Goal: Task Accomplishment & Management: Manage account settings

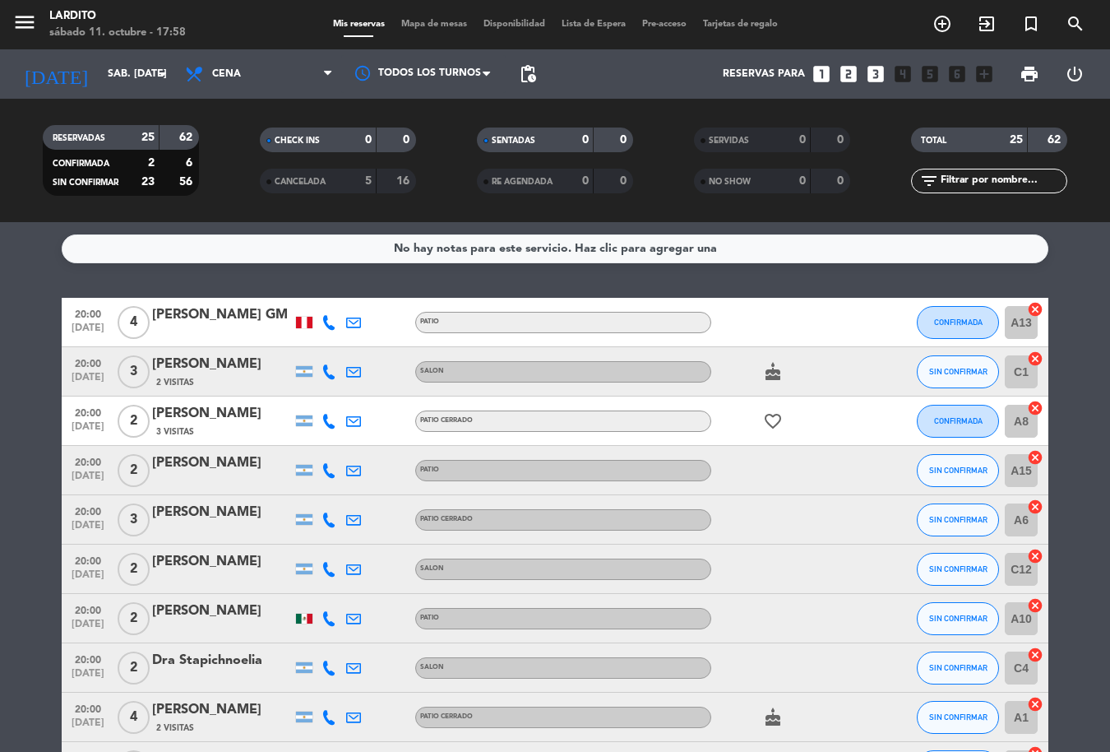
click at [435, 33] on div "menu Lardito sábado 11. octubre - 17:58 Mis reservas Mapa de mesas Disponibilid…" at bounding box center [555, 24] width 1110 height 49
click at [437, 25] on span "Mapa de mesas" at bounding box center [434, 24] width 82 height 9
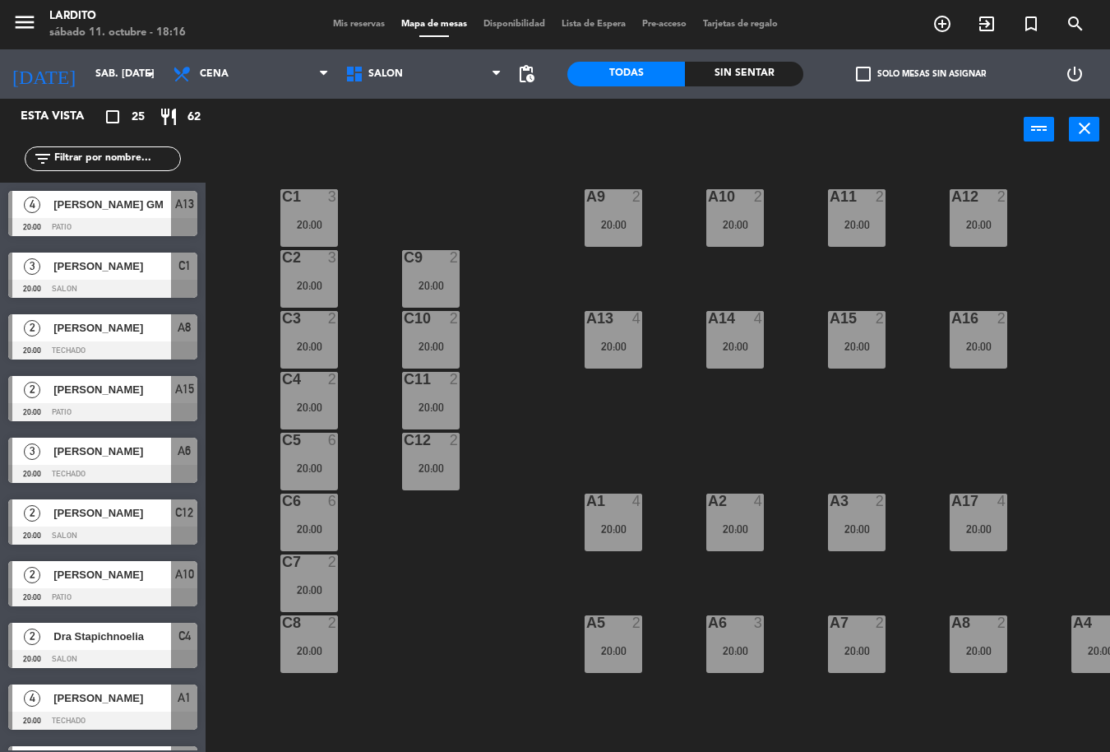
click at [325, 21] on div "Mis reservas Mapa de mesas Disponibilidad Lista de Espera Pre-acceso Tarjetas d…" at bounding box center [555, 24] width 461 height 15
click at [354, 21] on span "Mis reservas" at bounding box center [359, 24] width 68 height 9
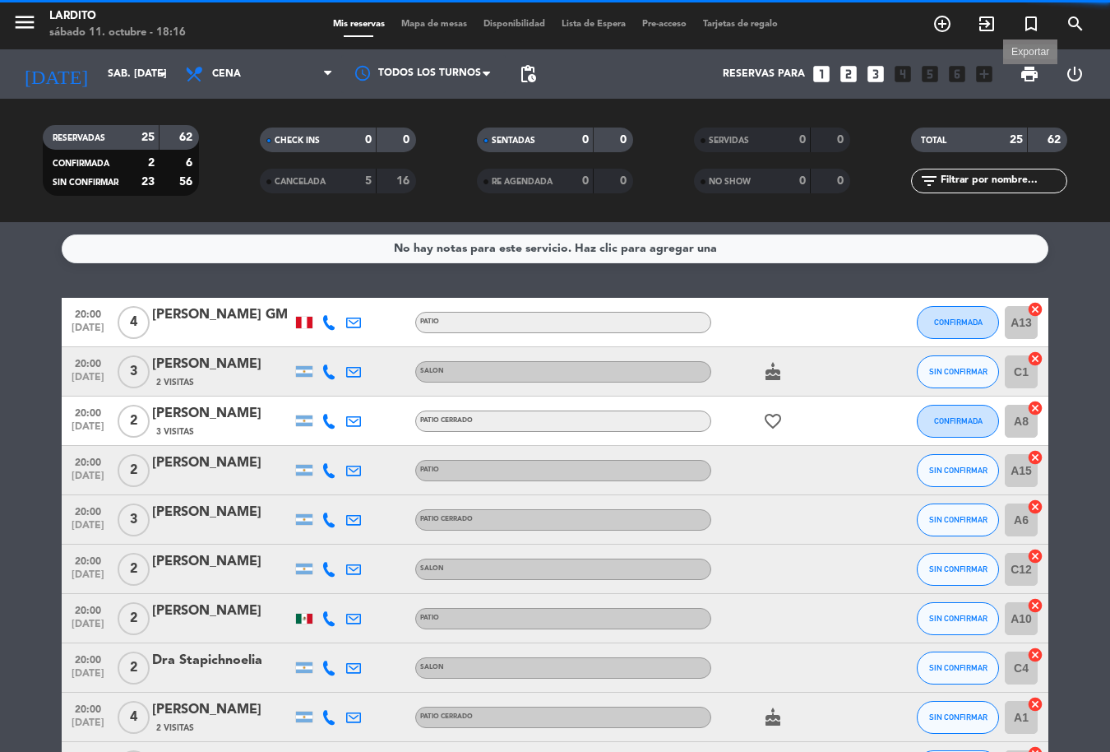
click at [1032, 75] on span "print" at bounding box center [1030, 74] width 20 height 20
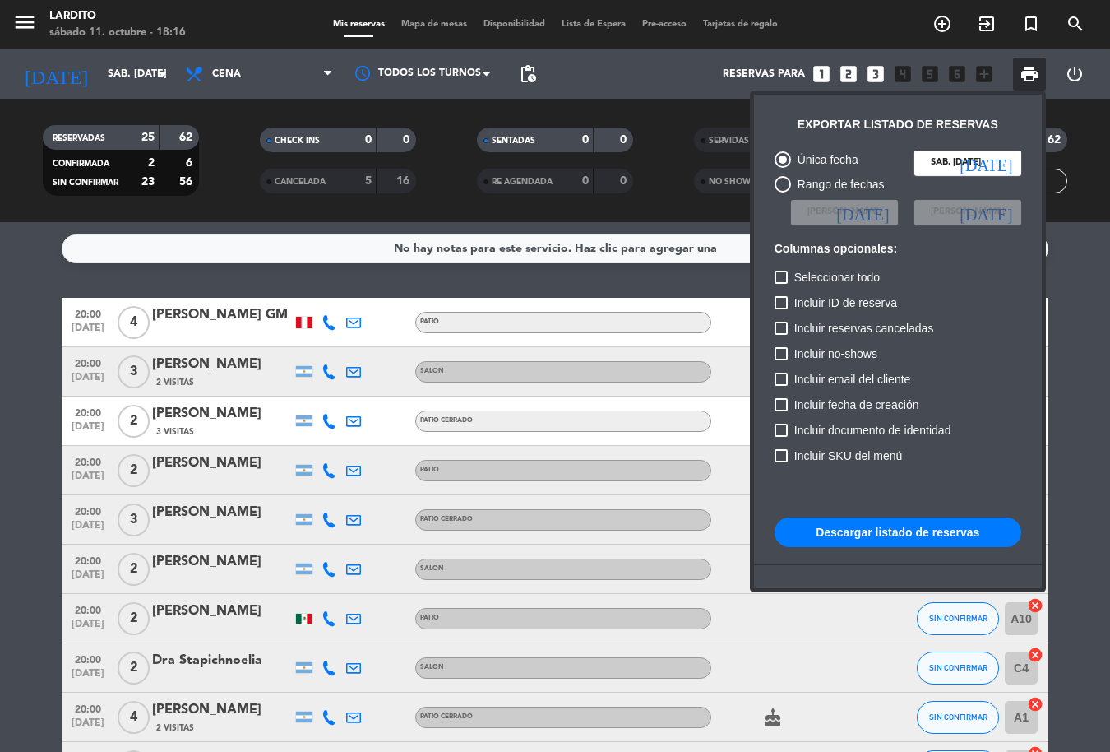
click at [894, 538] on button "Descargar listado de reservas" at bounding box center [898, 532] width 247 height 30
click at [28, 428] on div at bounding box center [555, 376] width 1110 height 752
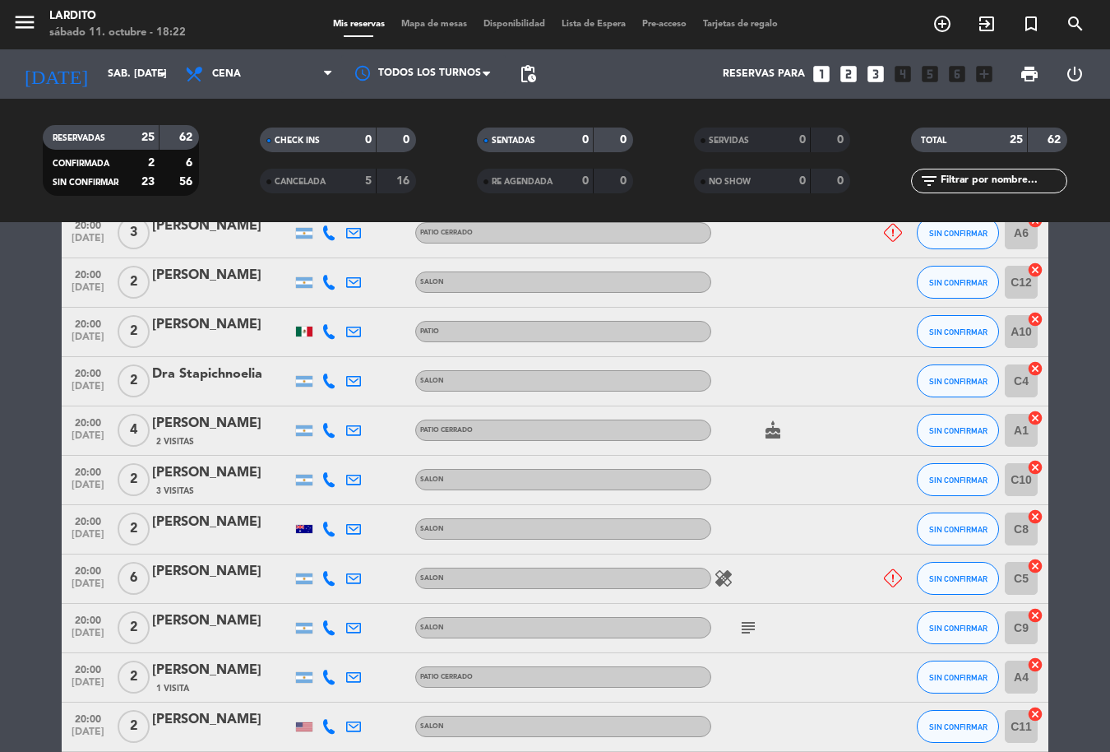
scroll to position [268, 0]
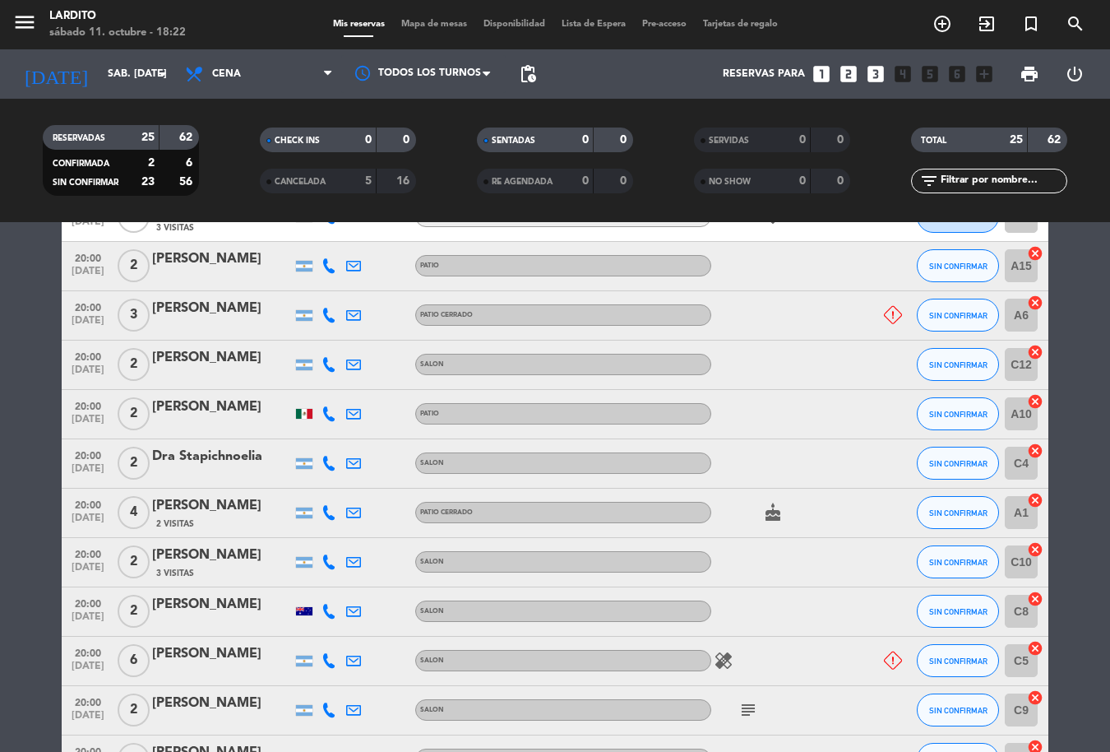
click at [214, 317] on div "[PERSON_NAME]" at bounding box center [222, 308] width 140 height 21
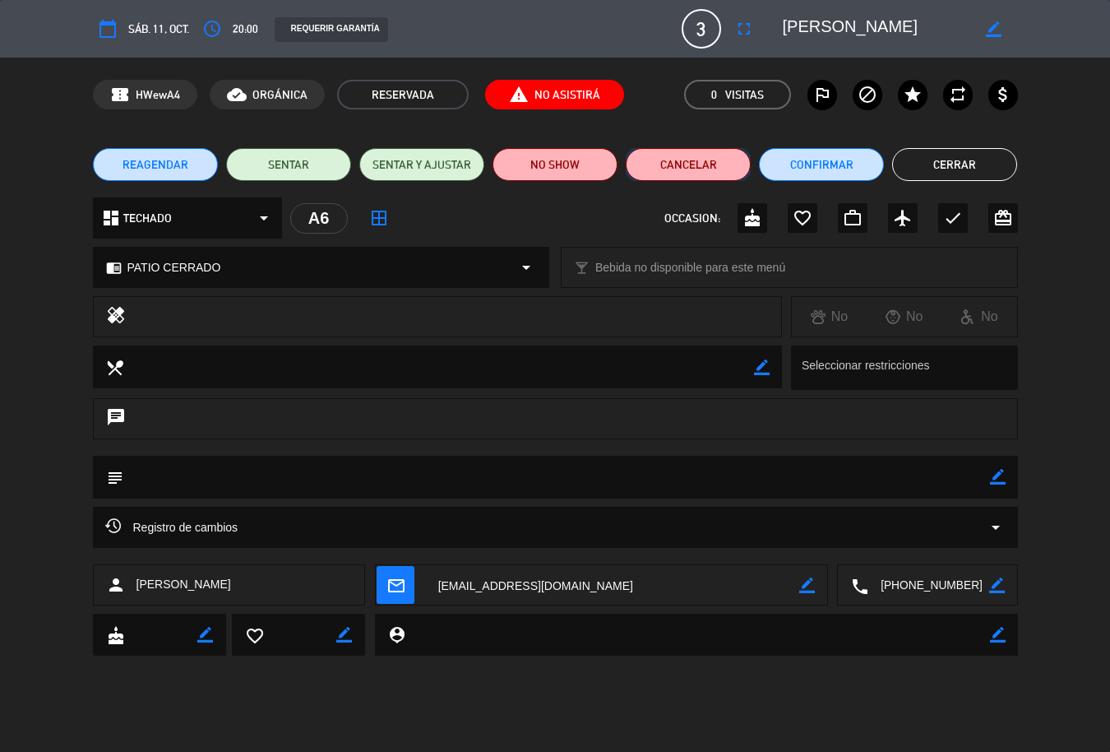
click at [714, 160] on button "Cancelar" at bounding box center [688, 164] width 125 height 33
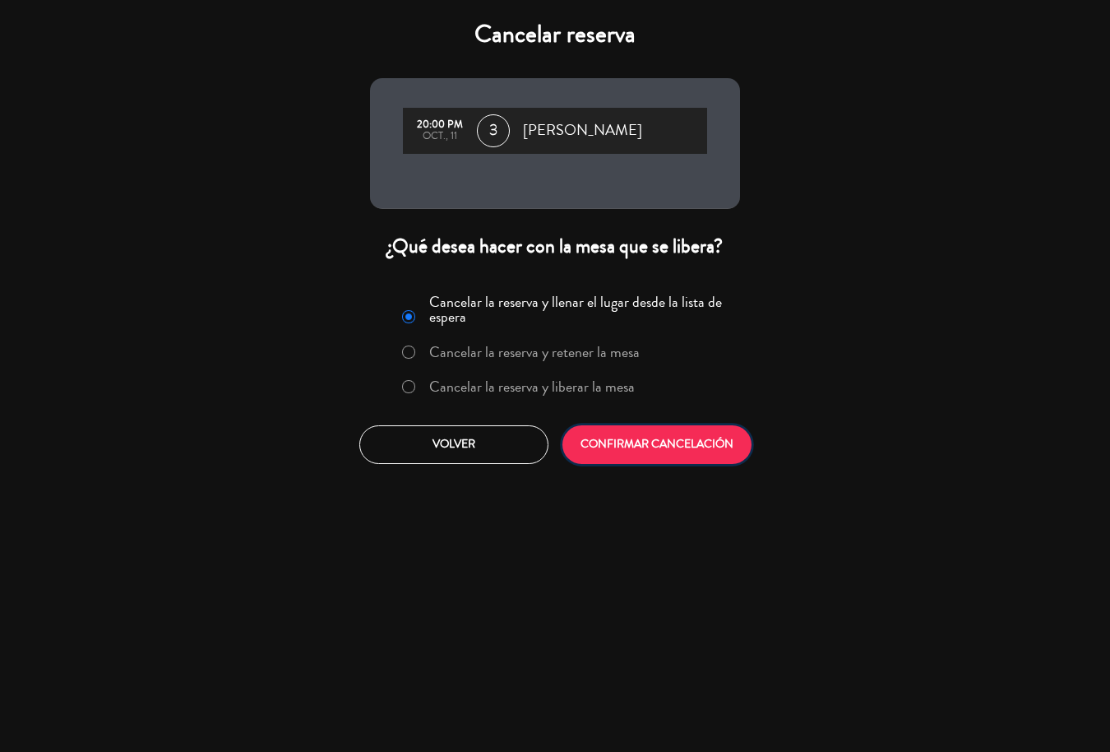
click at [663, 441] on button "CONFIRMAR CANCELACIÓN" at bounding box center [656, 444] width 189 height 39
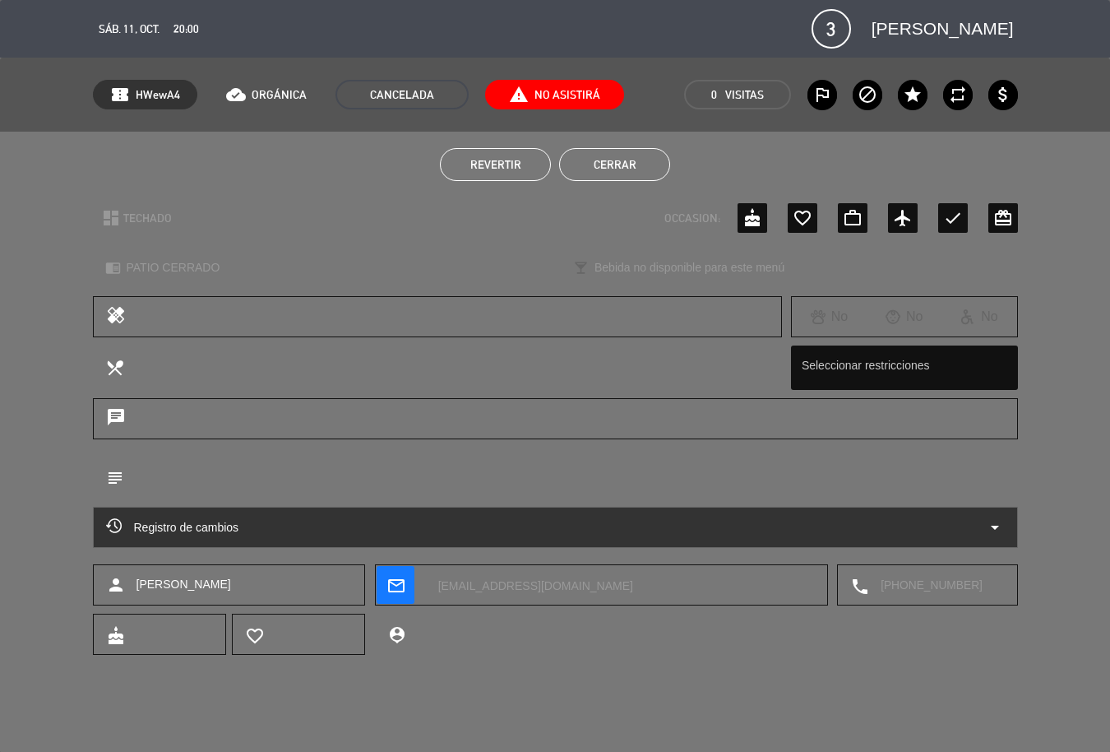
drag, startPoint x: 668, startPoint y: 154, endPoint x: 640, endPoint y: 155, distance: 28.8
click at [668, 155] on li "Cerrar" at bounding box center [614, 164] width 111 height 33
click at [638, 155] on button "Cerrar" at bounding box center [614, 164] width 111 height 33
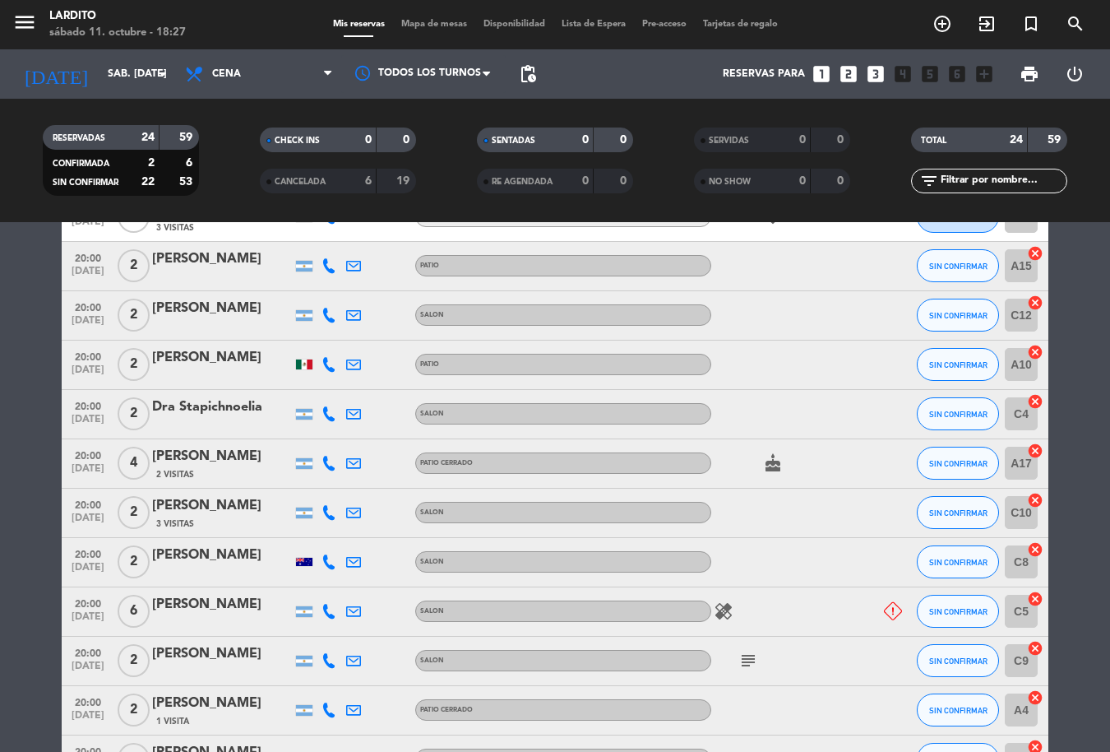
click at [450, 27] on span "Mapa de mesas" at bounding box center [434, 24] width 82 height 9
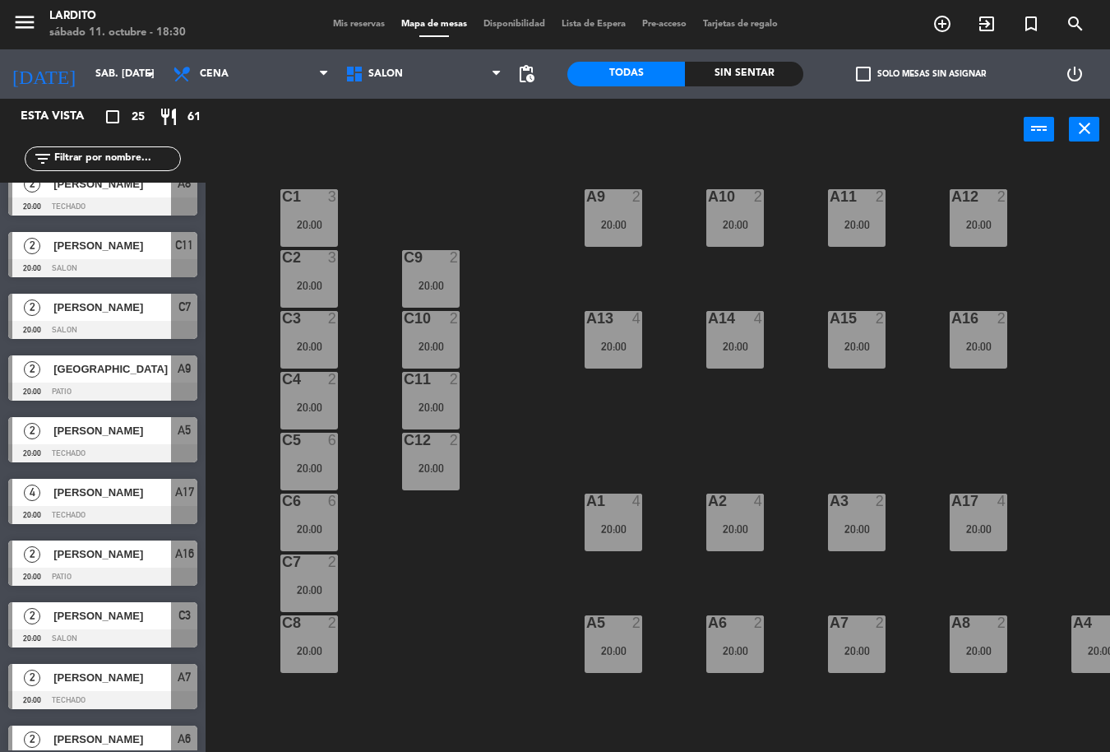
scroll to position [974, 0]
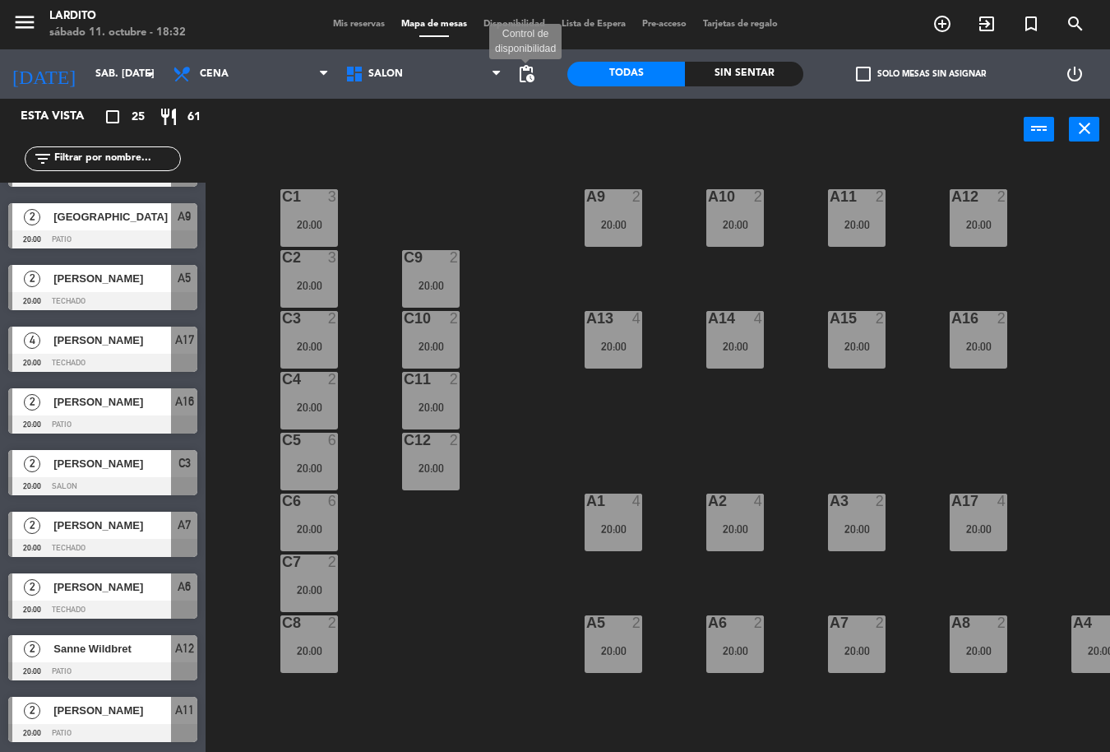
click at [525, 70] on span "pending_actions" at bounding box center [526, 74] width 20 height 20
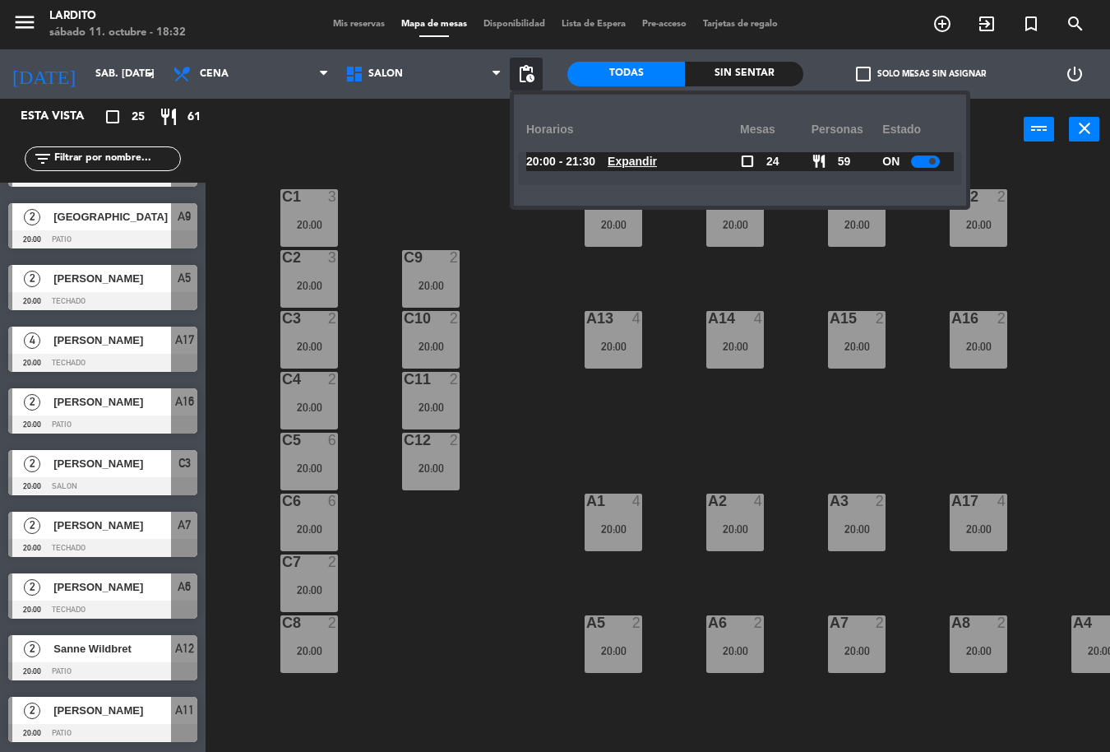
click at [935, 164] on span at bounding box center [932, 161] width 7 height 7
click at [875, 385] on div "C1 3 20:00 A9 2 20:00 A10 2 20:00 A11 2 20:00 A12 2 20:00 C2 3 20:00 C9 2 20:00…" at bounding box center [664, 455] width 894 height 591
